Goal: Task Accomplishment & Management: Use online tool/utility

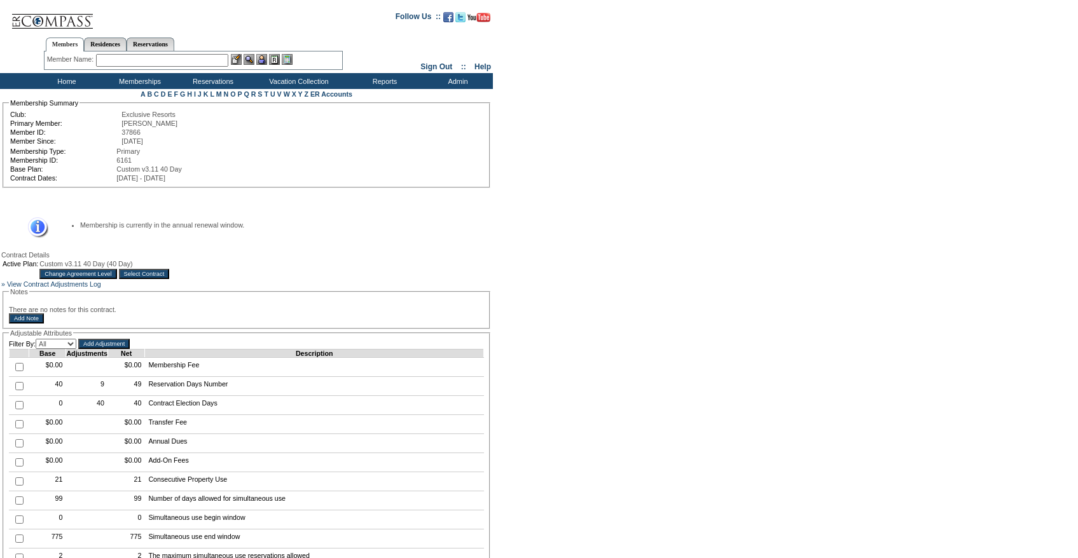
scroll to position [4, 0]
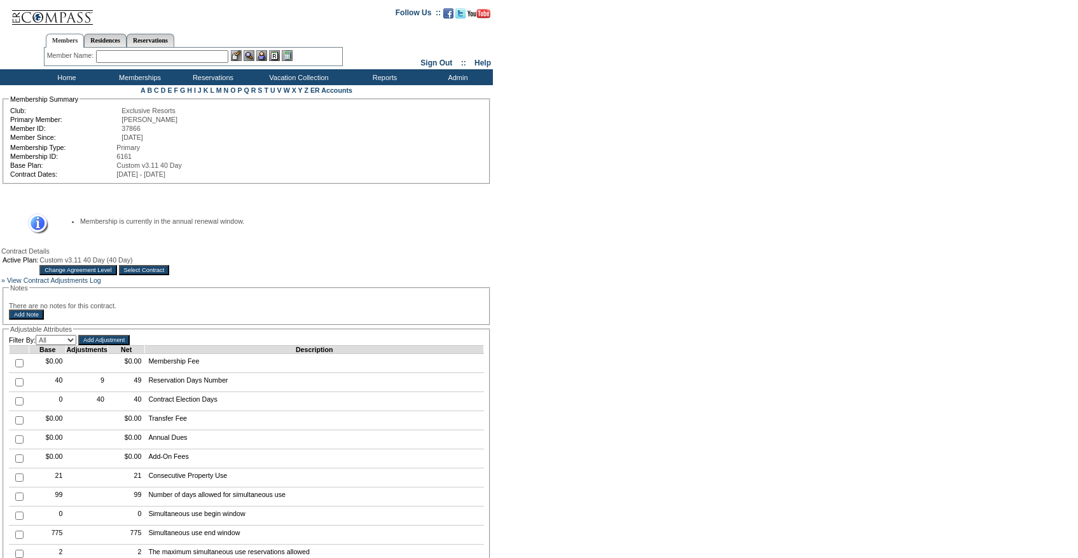
click at [18, 387] on input "checkbox" at bounding box center [19, 382] width 8 height 8
checkbox input "true"
click at [121, 345] on input "Add Adjustment" at bounding box center [103, 340] width 51 height 10
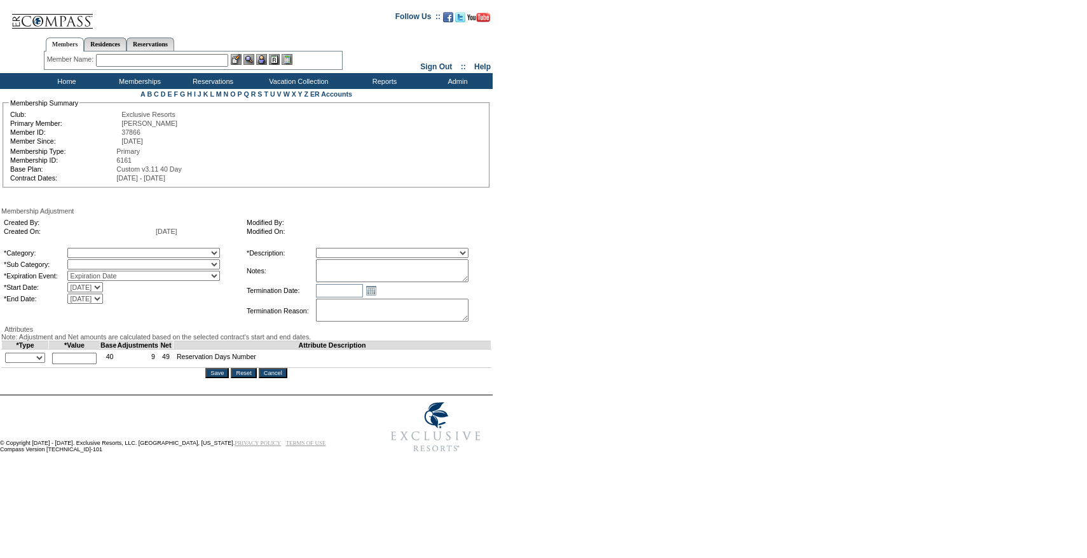
click at [178, 252] on select "A La Carte Days Contract Election Days Converted Days [MEDICAL_DATA] Other Refe…" at bounding box center [143, 253] width 153 height 10
select select "781"
click at [93, 250] on select "A La Carte Days Contract Election Days Converted Days [MEDICAL_DATA] Other Refe…" at bounding box center [143, 253] width 153 height 10
click at [124, 261] on table "*Category: A La Carte Days Contract Election Days Converted Days Coronavirus Ot…" at bounding box center [124, 276] width 242 height 58
